Goal: Information Seeking & Learning: Learn about a topic

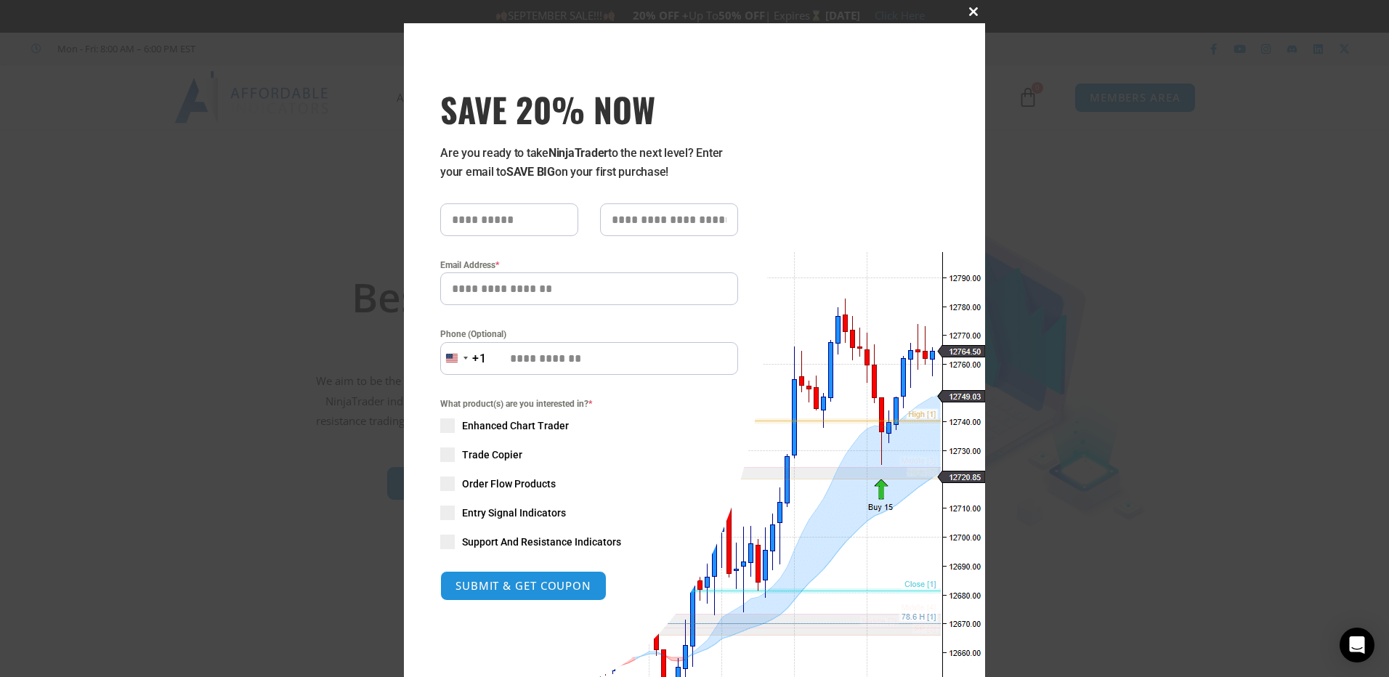
click at [965, 10] on span at bounding box center [973, 11] width 23 height 9
